Goal: Go to known website: Go to known website

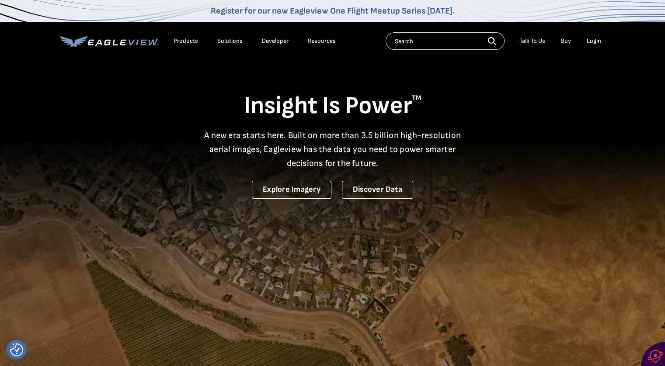
drag, startPoint x: 0, startPoint y: 0, endPoint x: 591, endPoint y: 44, distance: 592.5
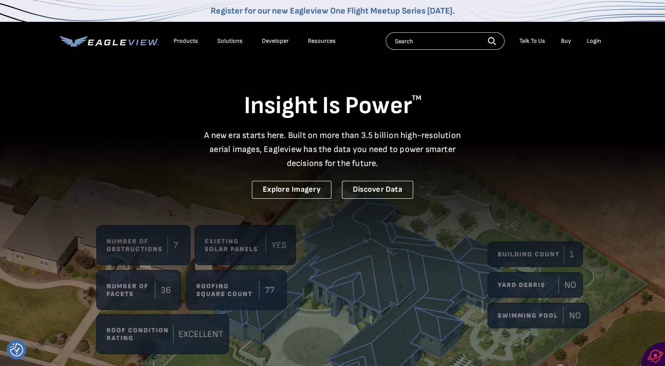
click at [591, 44] on div "Login" at bounding box center [594, 41] width 14 height 8
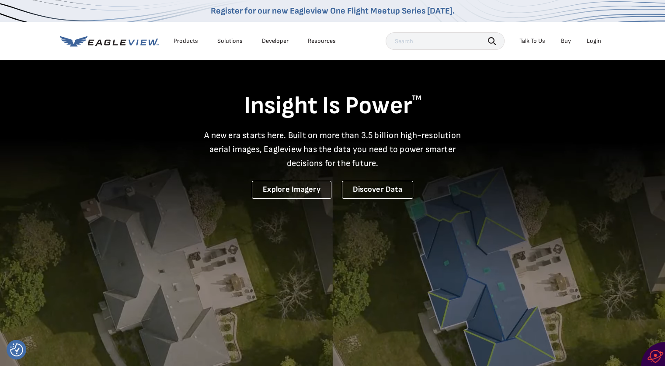
click at [599, 35] on li "Login" at bounding box center [593, 41] width 23 height 13
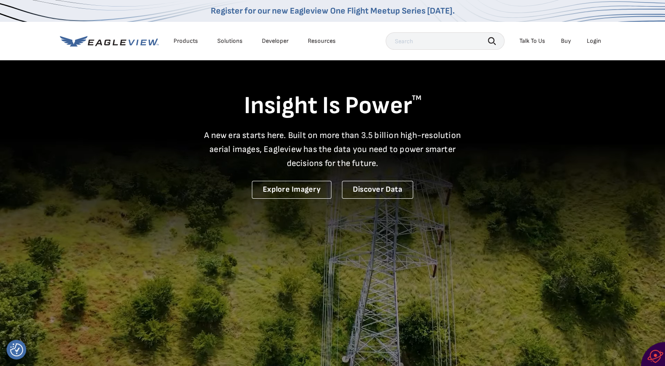
click at [594, 41] on div "Login" at bounding box center [594, 41] width 14 height 8
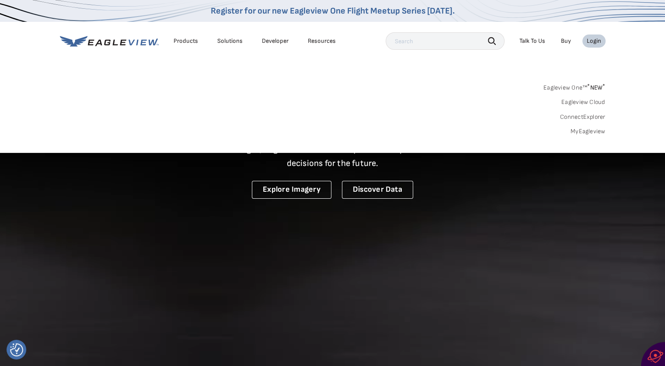
click at [591, 131] on link "MyEagleview" at bounding box center [587, 132] width 35 height 8
